Goal: Task Accomplishment & Management: Use online tool/utility

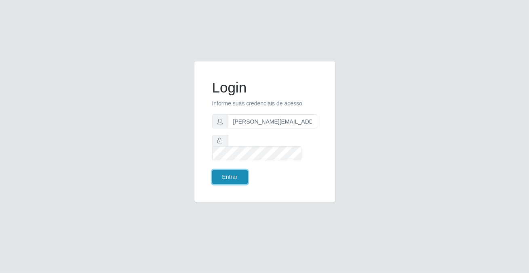
click at [238, 170] on button "Entrar" at bounding box center [230, 177] width 36 height 14
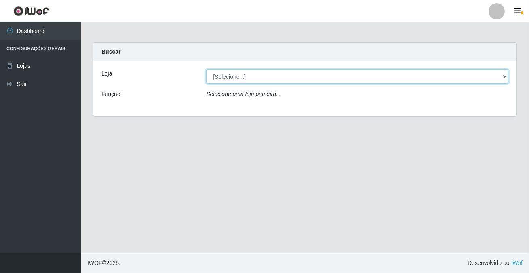
click at [235, 80] on select "[Selecione...] Rede Potiguar 2 - Macaíba" at bounding box center [357, 76] width 302 height 14
select select "101"
click at [206, 69] on select "[Selecione...] Rede Potiguar 2 - Macaíba" at bounding box center [357, 76] width 302 height 14
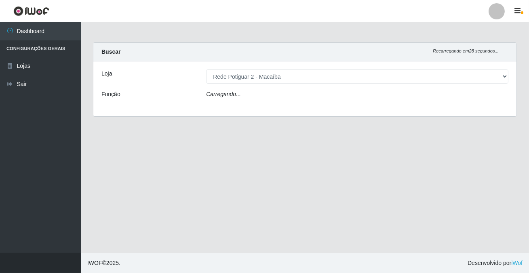
click at [234, 96] on icon "Carregando..." at bounding box center [223, 94] width 35 height 6
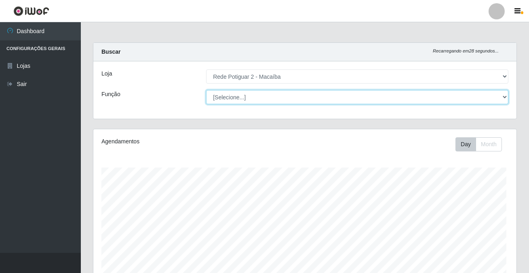
click at [234, 98] on select "[Selecione...] ASG ASG + ASG ++ Auxiliar de Estoque Balconista Embalador Reposi…" at bounding box center [357, 97] width 302 height 14
select select "1"
click at [206, 90] on select "[Selecione...] ASG ASG + ASG ++ Auxiliar de Estoque Balconista Embalador Reposi…" at bounding box center [356, 97] width 301 height 14
